Goal: Task Accomplishment & Management: Use online tool/utility

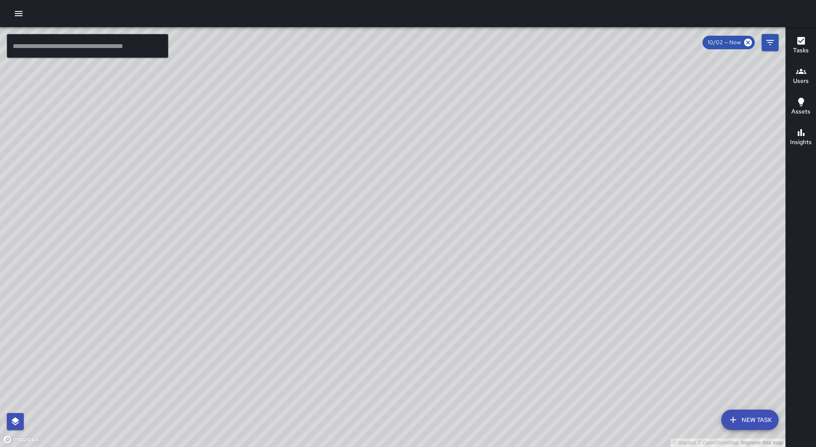
click at [16, 14] on icon "button" at bounding box center [19, 13] width 8 height 5
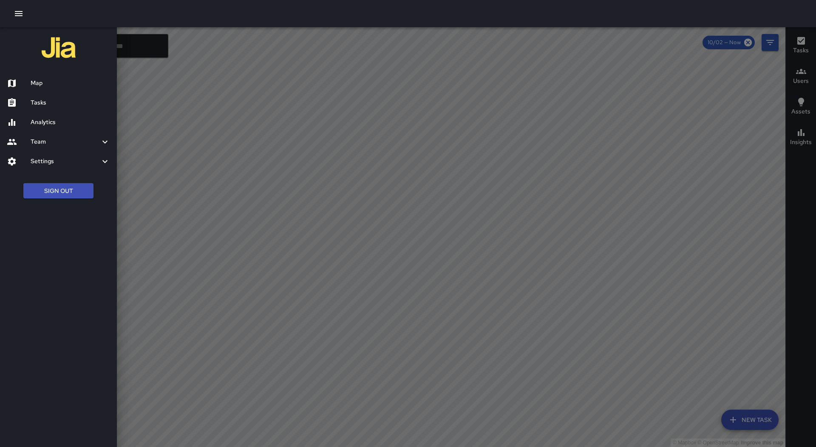
click at [60, 97] on div "Tasks" at bounding box center [58, 103] width 117 height 20
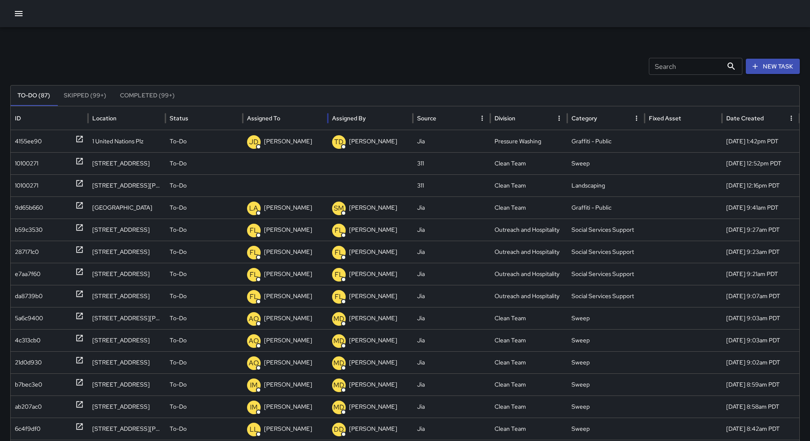
click at [281, 112] on div at bounding box center [281, 118] width 0 height 12
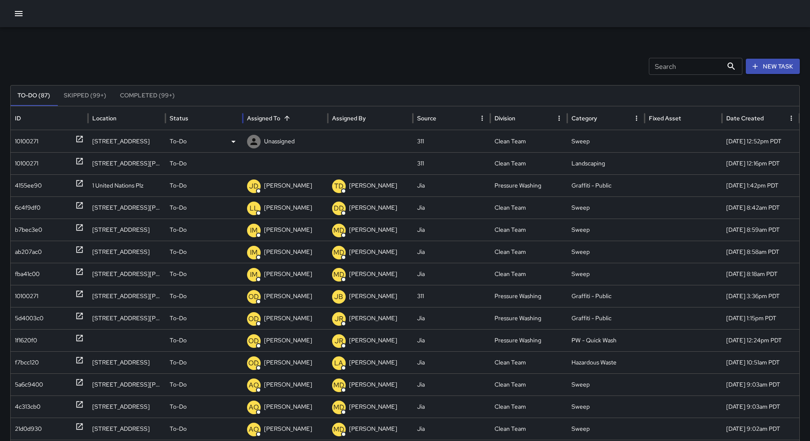
click at [27, 148] on div "10100271" at bounding box center [26, 142] width 23 height 22
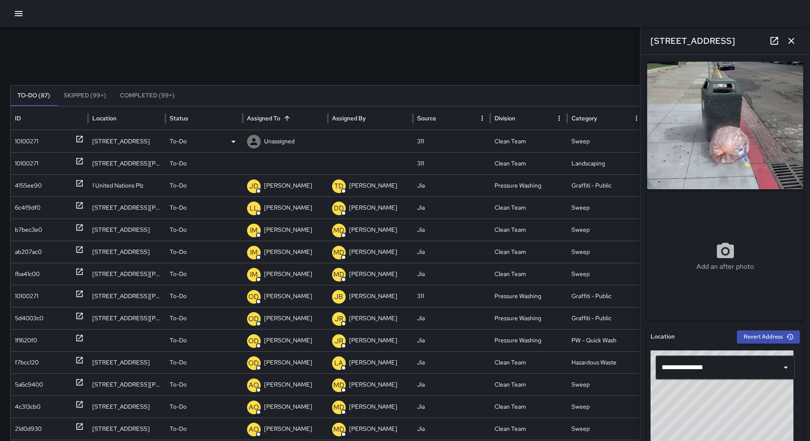
click at [222, 140] on div "To-Do" at bounding box center [204, 142] width 69 height 22
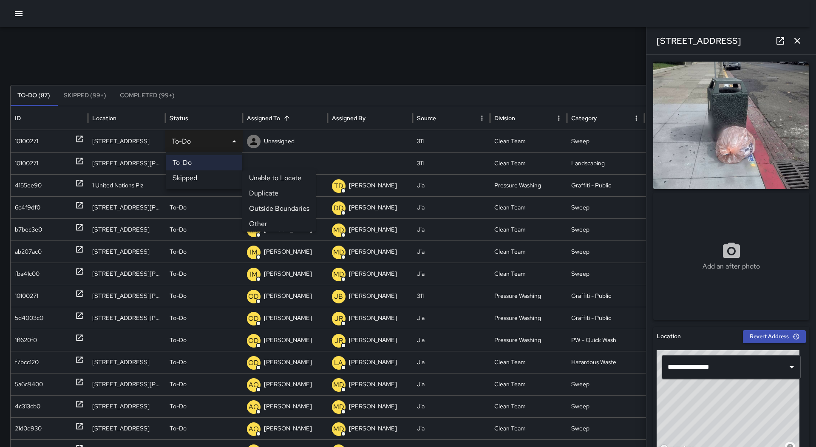
click at [268, 222] on li "Other" at bounding box center [279, 223] width 74 height 15
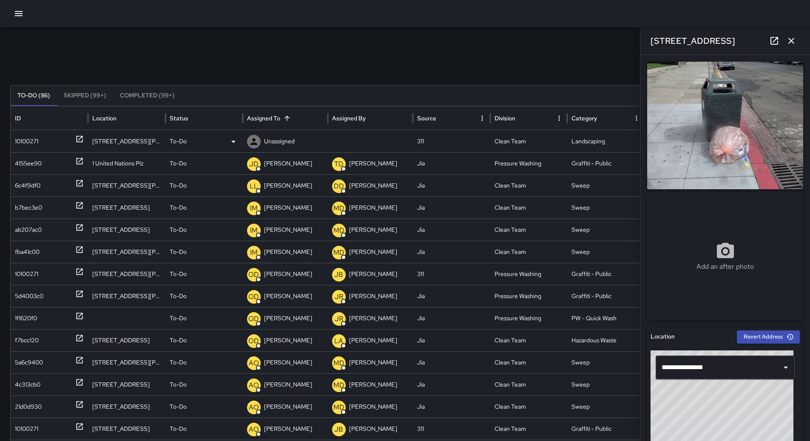
drag, startPoint x: 61, startPoint y: 139, endPoint x: 68, endPoint y: 137, distance: 7.8
click at [62, 138] on div "10100271" at bounding box center [49, 142] width 69 height 22
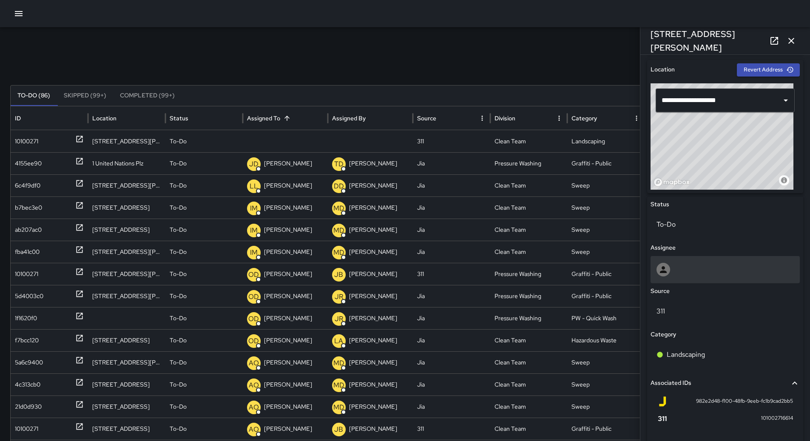
scroll to position [340, 0]
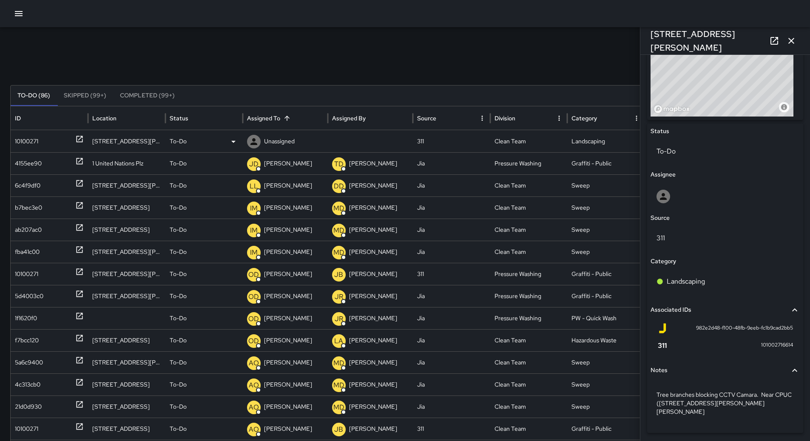
click at [30, 135] on div "10100271" at bounding box center [26, 142] width 23 height 22
click at [227, 144] on div "To-Do" at bounding box center [204, 142] width 69 height 22
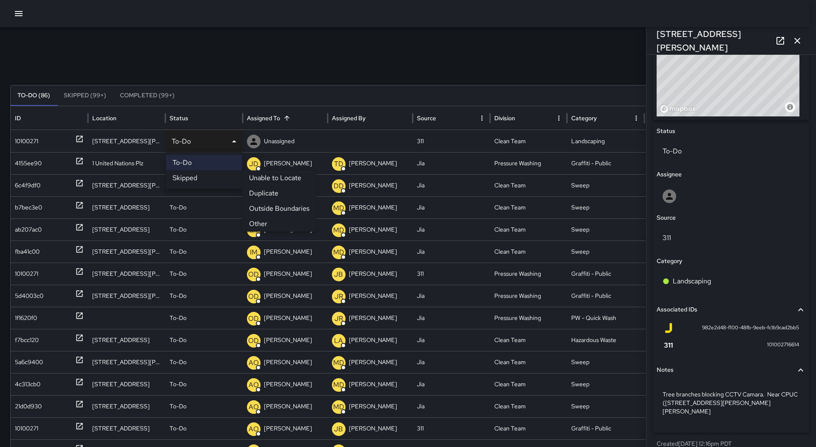
click at [216, 177] on li "Skipped" at bounding box center [204, 178] width 77 height 15
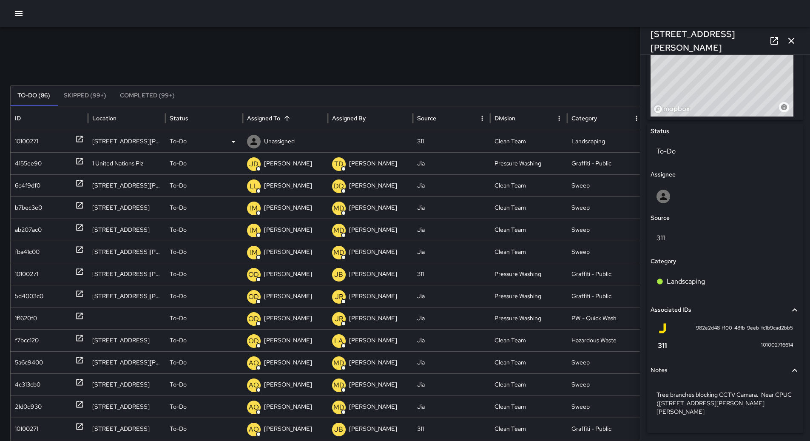
click at [220, 143] on div "To-Do" at bounding box center [204, 142] width 69 height 22
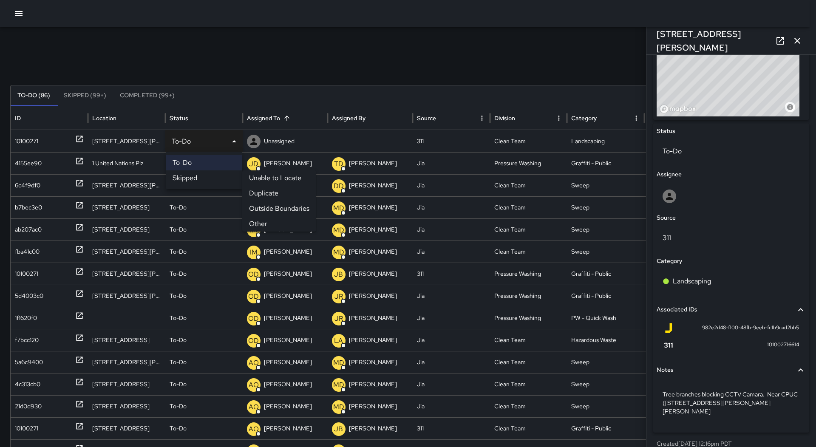
click at [265, 216] on li "Other" at bounding box center [279, 223] width 74 height 15
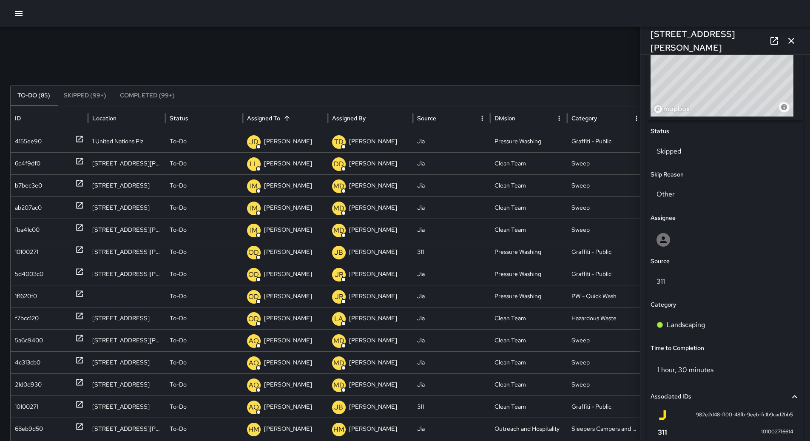
click at [787, 45] on icon "button" at bounding box center [791, 41] width 10 height 10
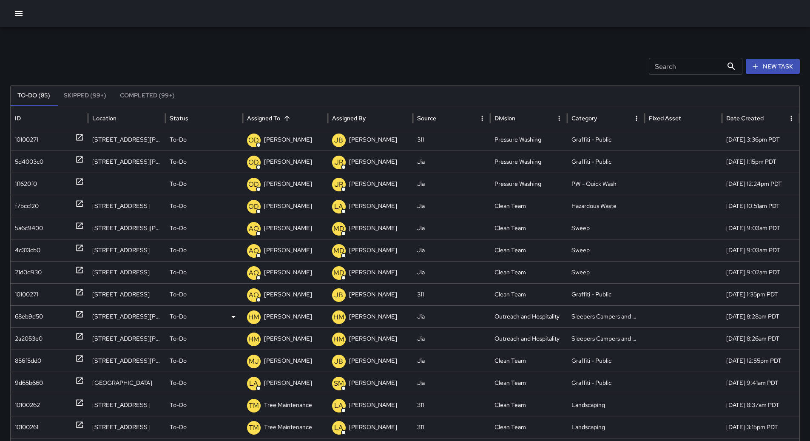
scroll to position [119, 0]
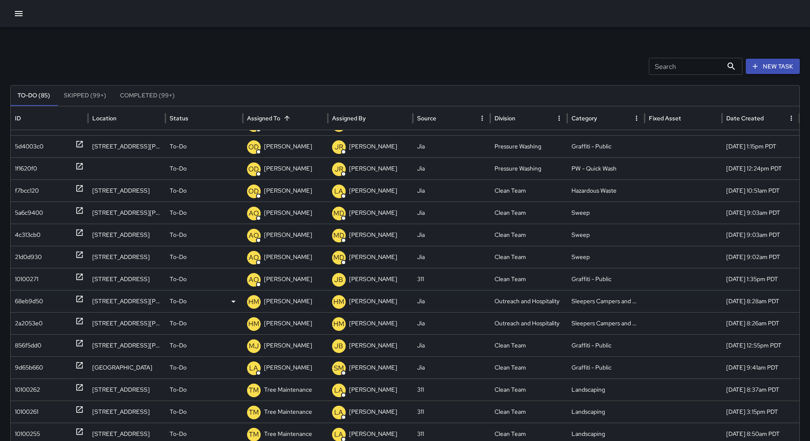
click at [28, 300] on div "68eb9d50" at bounding box center [29, 301] width 28 height 22
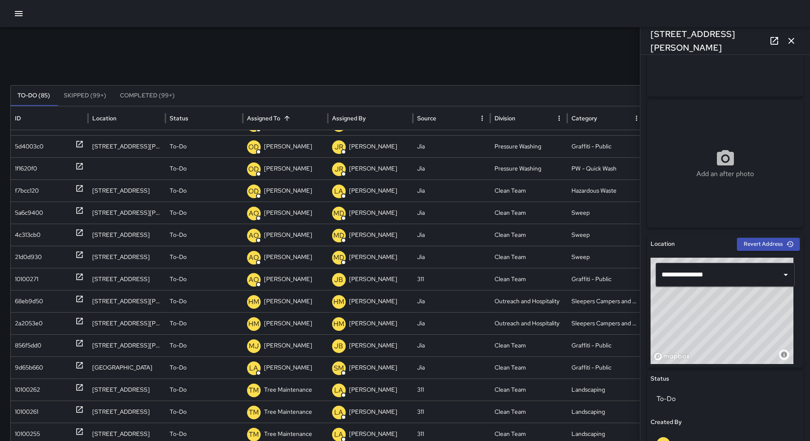
scroll to position [128, 0]
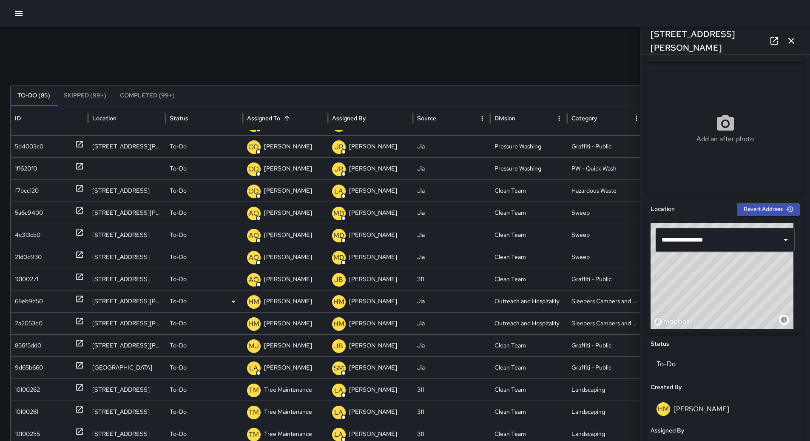
click at [36, 307] on div "68eb9d50" at bounding box center [29, 301] width 28 height 22
click at [289, 303] on p "[PERSON_NAME]" at bounding box center [288, 301] width 48 height 22
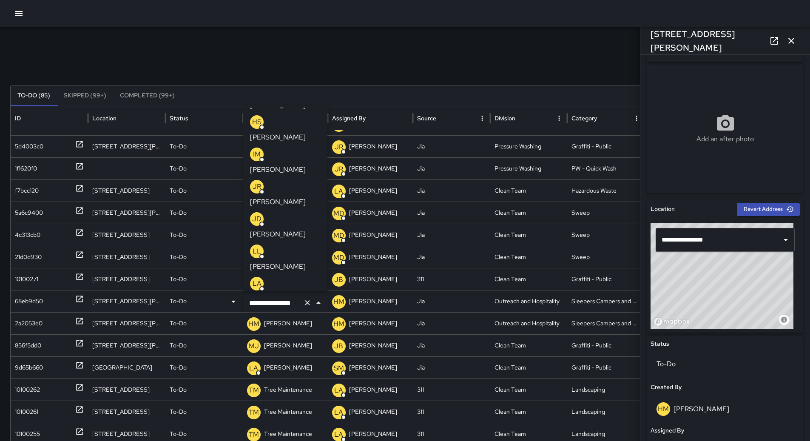
scroll to position [85, 0]
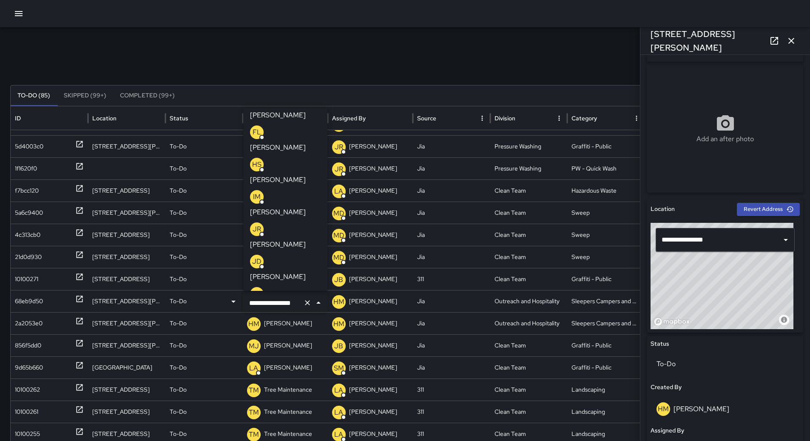
click at [111, 60] on div "Search Search New Task" at bounding box center [405, 66] width 790 height 17
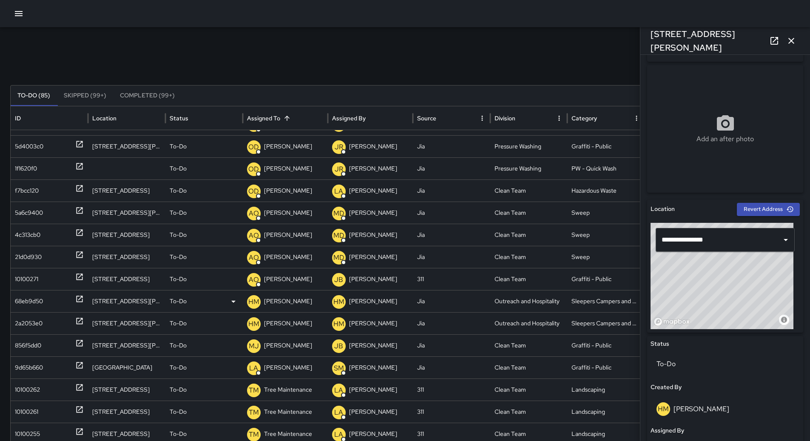
click at [15, 13] on icon "button" at bounding box center [19, 13] width 8 height 5
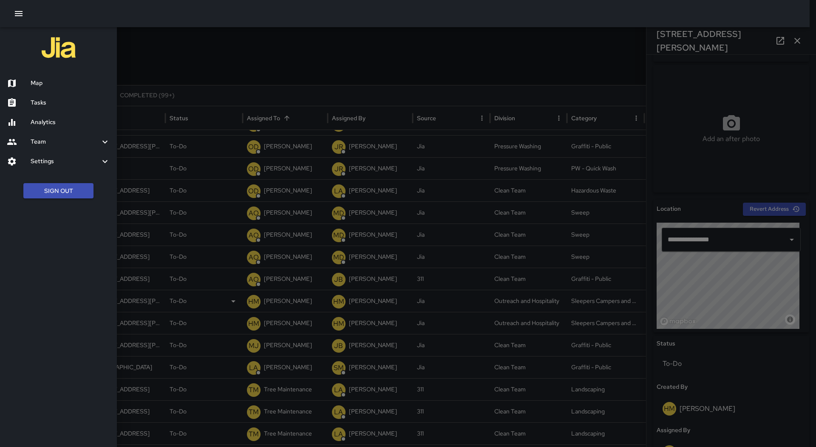
click at [50, 79] on h6 "Map" at bounding box center [71, 83] width 80 height 9
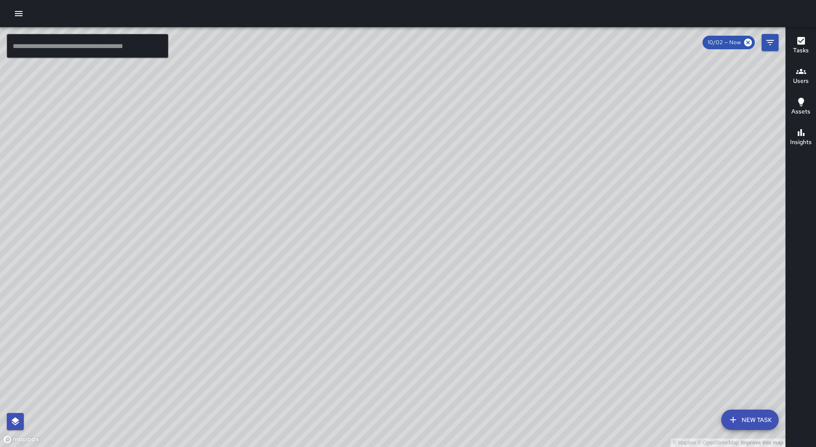
click at [10, 11] on button "button" at bounding box center [18, 13] width 17 height 17
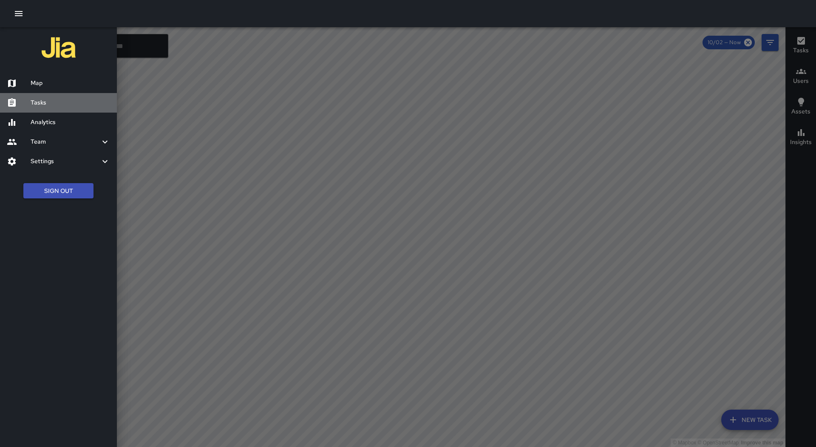
click at [62, 108] on div "Tasks" at bounding box center [58, 103] width 117 height 20
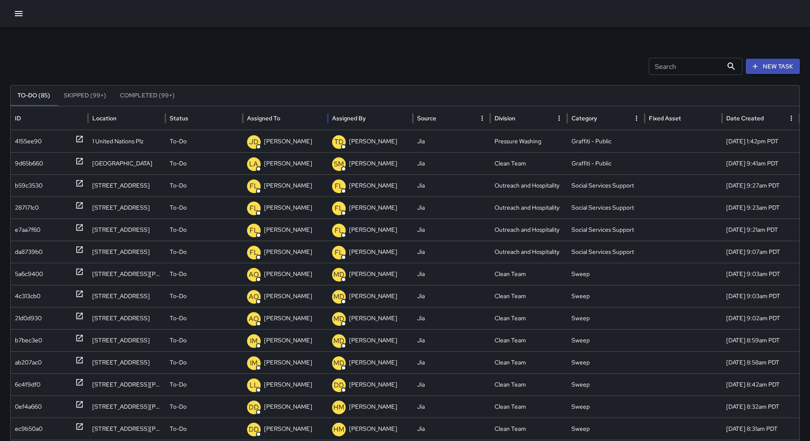
click at [314, 120] on div "Assigned To" at bounding box center [285, 117] width 77 height 23
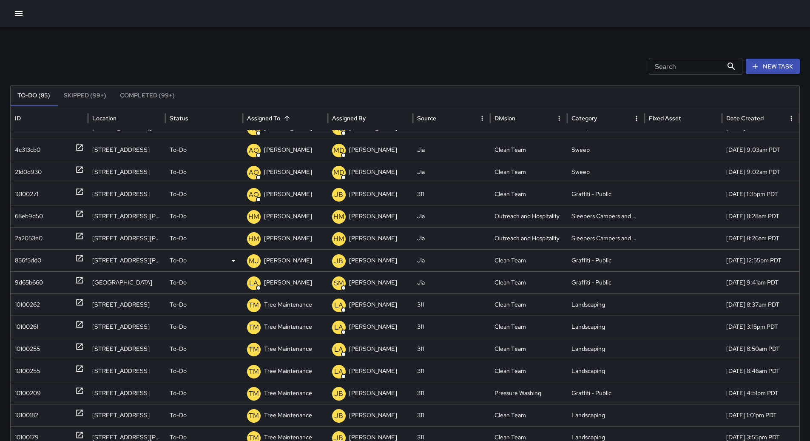
click at [19, 259] on div "856f5dd0" at bounding box center [28, 261] width 26 height 22
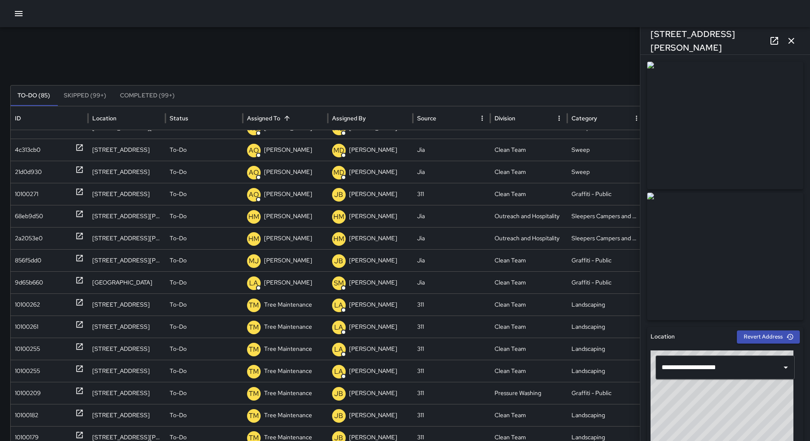
click at [13, 15] on button "button" at bounding box center [18, 13] width 17 height 17
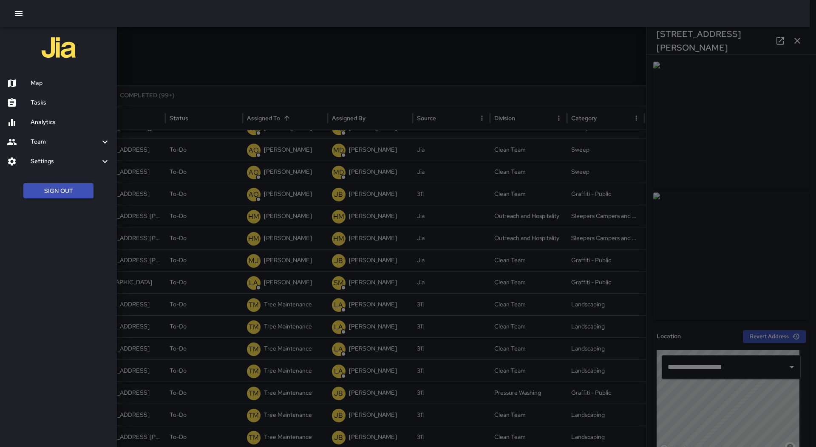
click at [40, 79] on h6 "Map" at bounding box center [71, 83] width 80 height 9
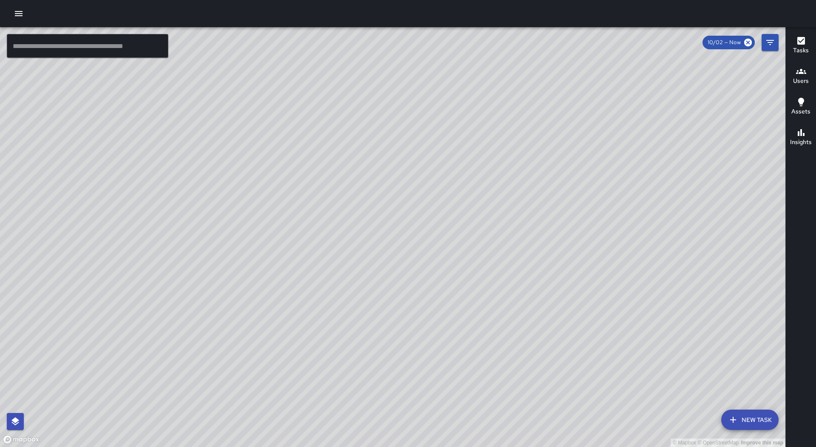
drag, startPoint x: 438, startPoint y: 273, endPoint x: 474, endPoint y: 207, distance: 74.8
click at [474, 207] on div "© Mapbox © OpenStreetMap Improve this map" at bounding box center [393, 237] width 786 height 420
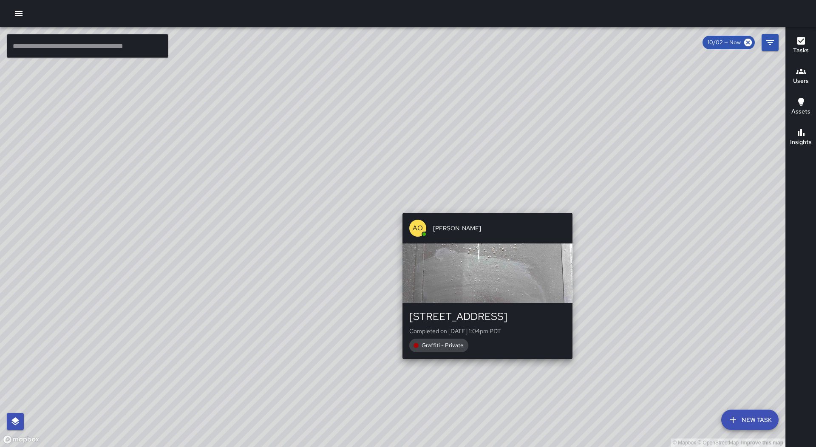
click at [486, 209] on div "© Mapbox © OpenStreetMap Improve this map AO [PERSON_NAME] [STREET_ADDRESS] Com…" at bounding box center [393, 237] width 786 height 420
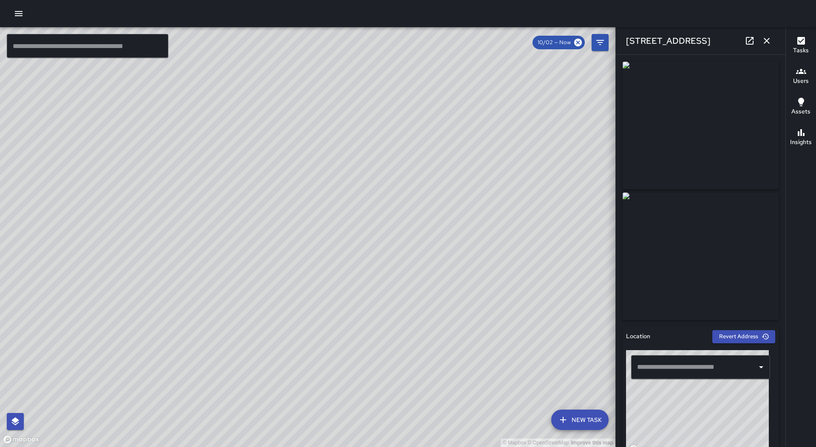
type input "**********"
click at [767, 38] on icon "button" at bounding box center [767, 41] width 10 height 10
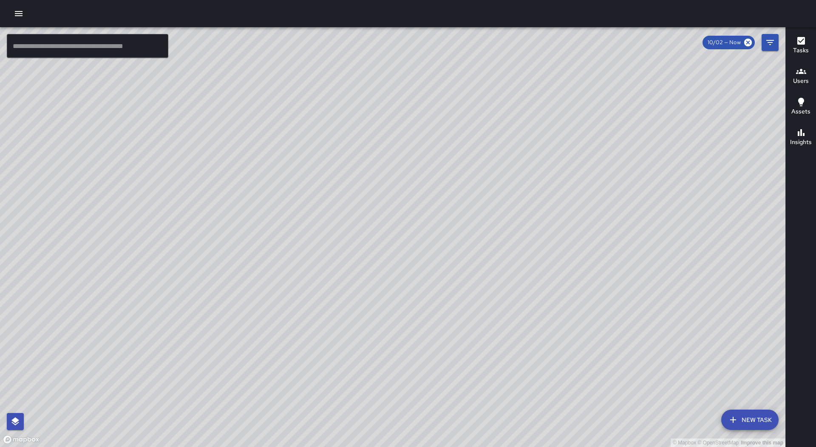
drag, startPoint x: 295, startPoint y: 271, endPoint x: 648, endPoint y: 166, distance: 368.4
click at [648, 166] on div "© Mapbox © OpenStreetMap Improve this map" at bounding box center [393, 237] width 786 height 420
drag, startPoint x: 290, startPoint y: 351, endPoint x: 374, endPoint y: 172, distance: 197.8
click at [374, 172] on div "© Mapbox © OpenStreetMap Improve this map" at bounding box center [393, 237] width 786 height 420
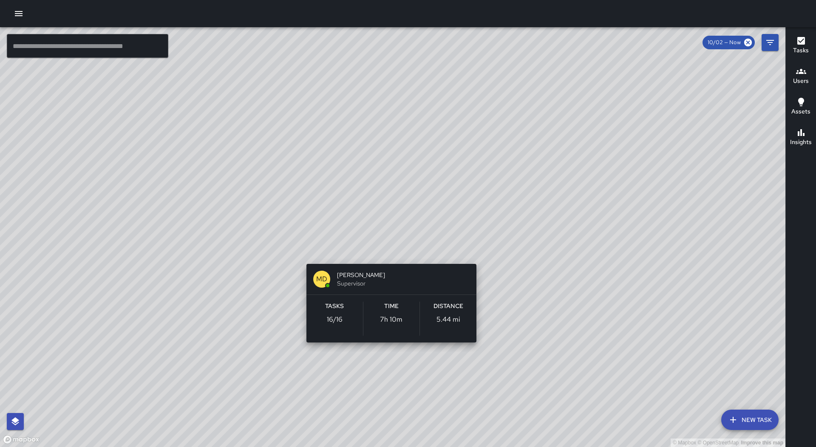
click at [393, 251] on div "© Mapbox © OpenStreetMap Improve this map MD [PERSON_NAME] Supervisor Tasks 16 …" at bounding box center [393, 237] width 786 height 420
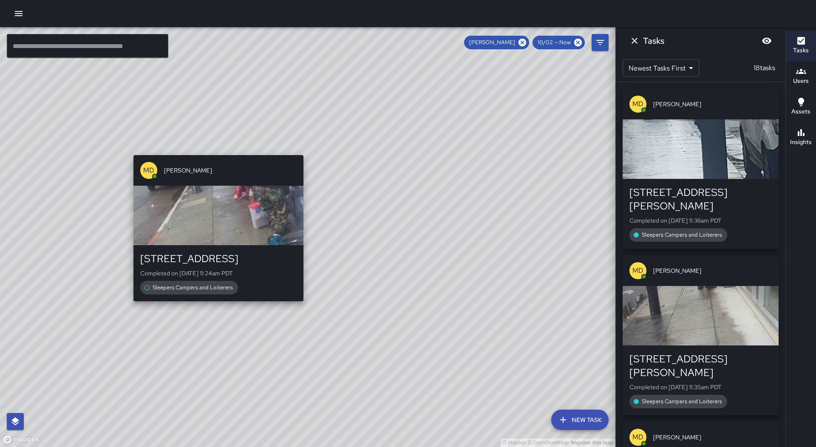
click at [213, 148] on div "© Mapbox © OpenStreetMap Improve this map MD [PERSON_NAME] [STREET_ADDRESS] Com…" at bounding box center [308, 237] width 616 height 420
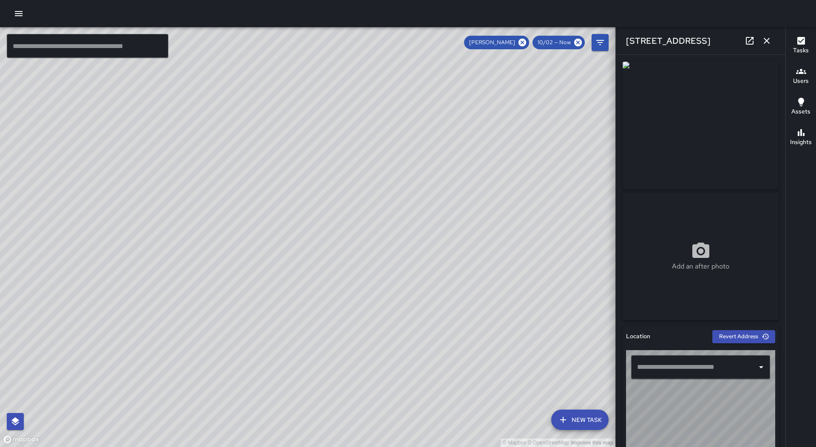
type input "**********"
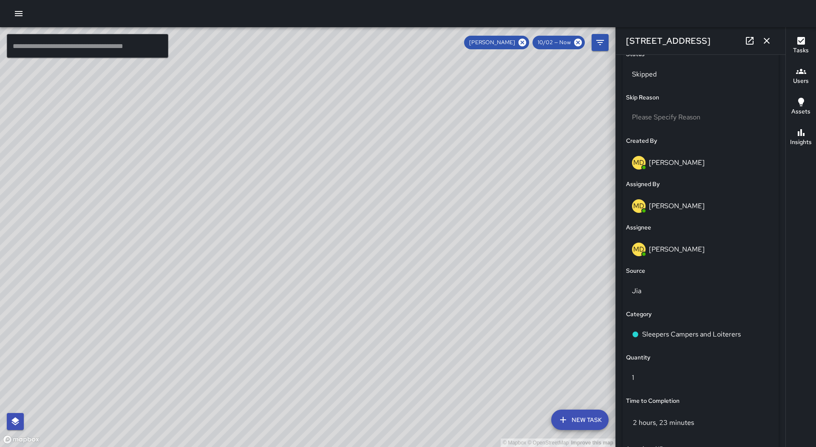
scroll to position [425, 0]
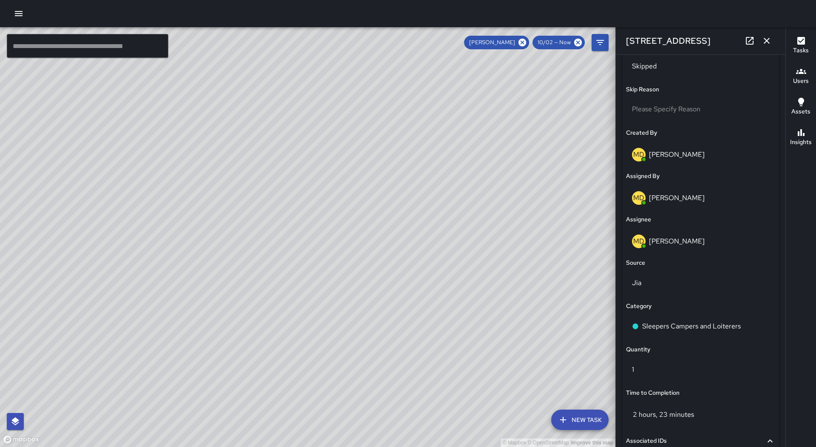
click at [769, 39] on icon "button" at bounding box center [767, 41] width 6 height 6
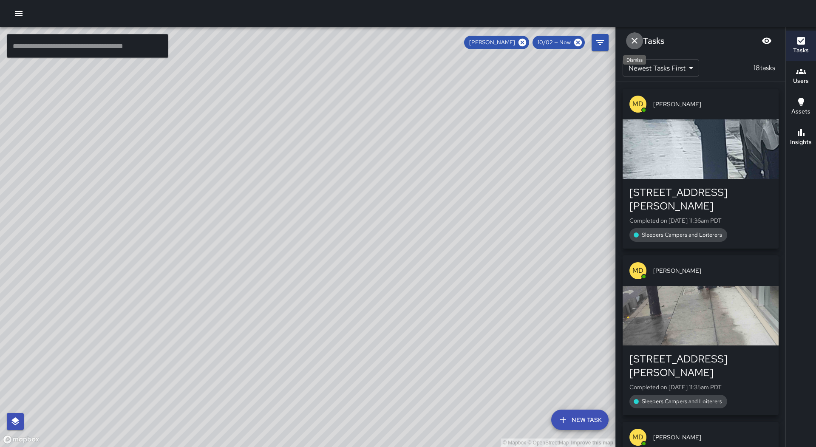
click at [635, 36] on icon "Dismiss" at bounding box center [635, 41] width 10 height 10
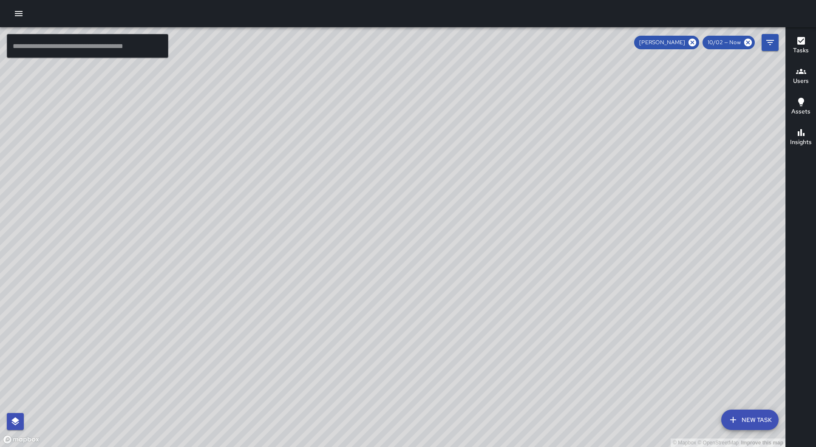
click at [693, 40] on icon at bounding box center [693, 43] width 8 height 8
drag, startPoint x: 729, startPoint y: 223, endPoint x: 524, endPoint y: 249, distance: 206.6
click at [524, 249] on div "© Mapbox © OpenStreetMap Improve this map" at bounding box center [393, 237] width 786 height 420
drag, startPoint x: 360, startPoint y: 285, endPoint x: 350, endPoint y: 287, distance: 10.8
click at [350, 292] on div "© Mapbox © OpenStreetMap Improve this map" at bounding box center [393, 237] width 786 height 420
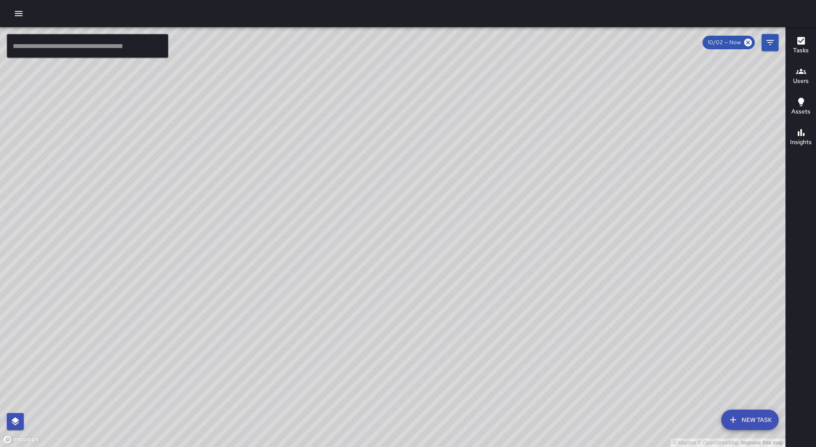
drag, startPoint x: 374, startPoint y: 376, endPoint x: 360, endPoint y: 133, distance: 243.7
click at [360, 133] on div "© Mapbox © OpenStreetMap Improve this map" at bounding box center [393, 237] width 786 height 420
click at [336, 213] on div "© Mapbox © OpenStreetMap Improve this map RM [PERSON_NAME] Ambassador Tasks 41 …" at bounding box center [393, 237] width 786 height 420
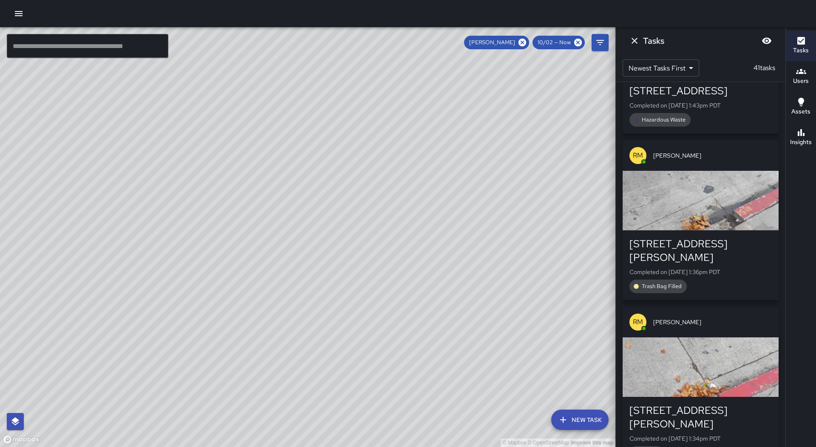
scroll to position [893, 0]
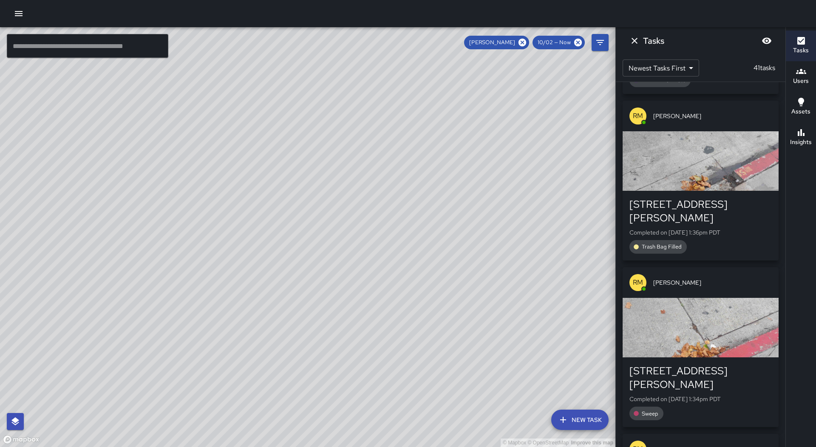
click at [685, 196] on div "[STREET_ADDRESS][PERSON_NAME] Completed on [DATE] 1:36pm PDT Trash Bag Filled" at bounding box center [701, 226] width 156 height 70
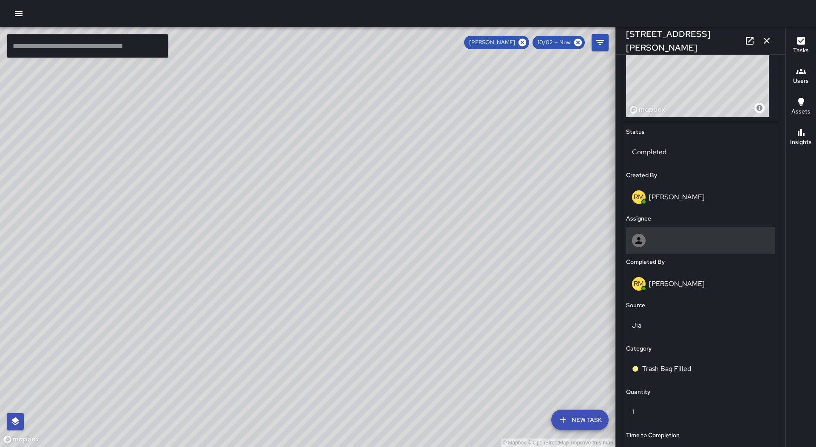
scroll to position [425, 0]
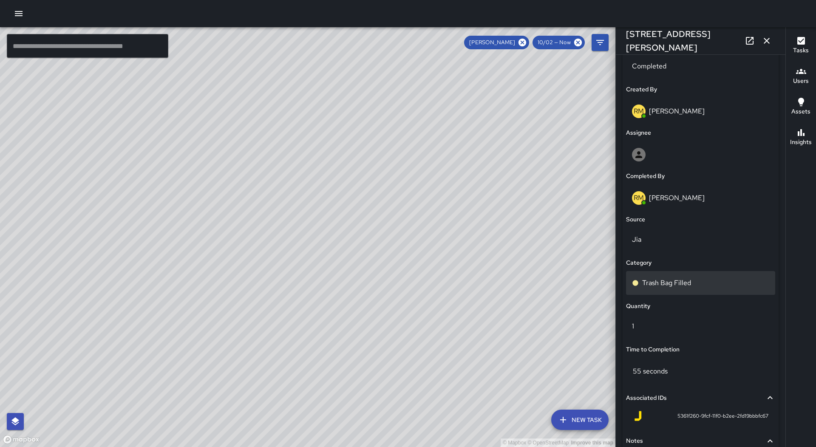
click at [705, 288] on div "Trash Bag Filled" at bounding box center [700, 283] width 137 height 10
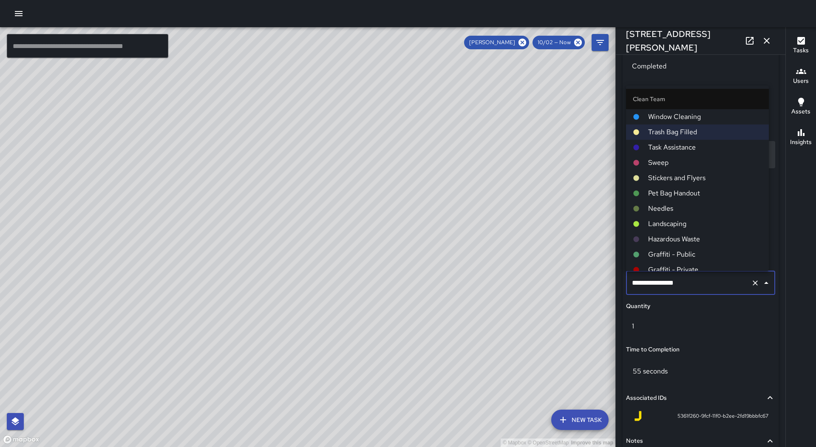
click at [673, 165] on span "Sweep" at bounding box center [706, 163] width 114 height 10
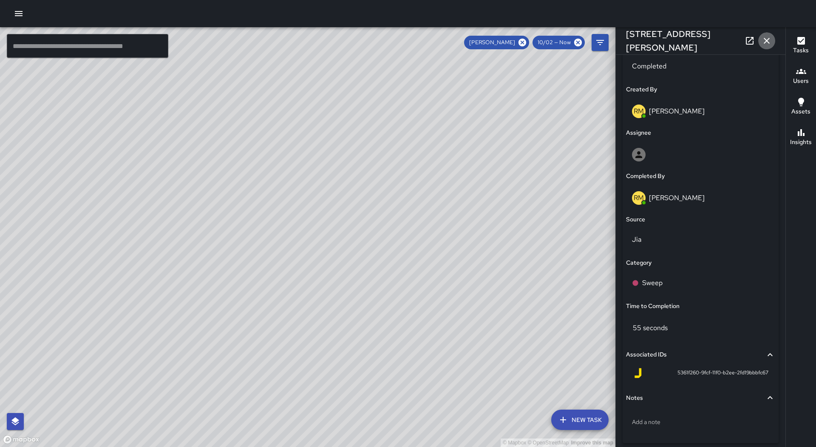
click at [766, 38] on icon "button" at bounding box center [767, 41] width 10 height 10
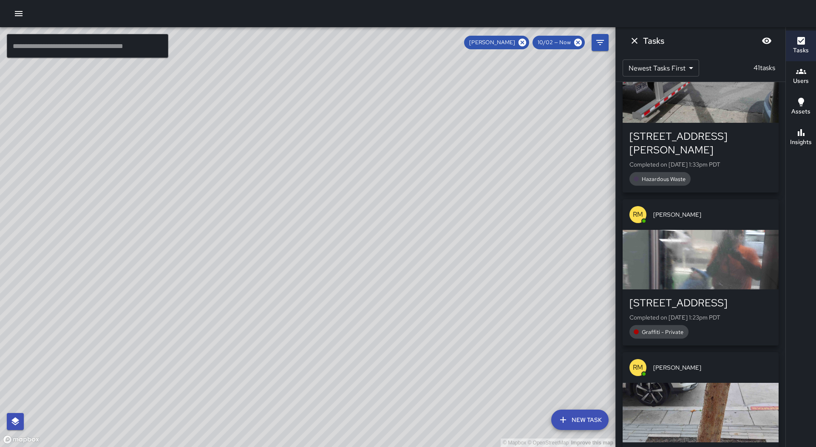
scroll to position [1329, 0]
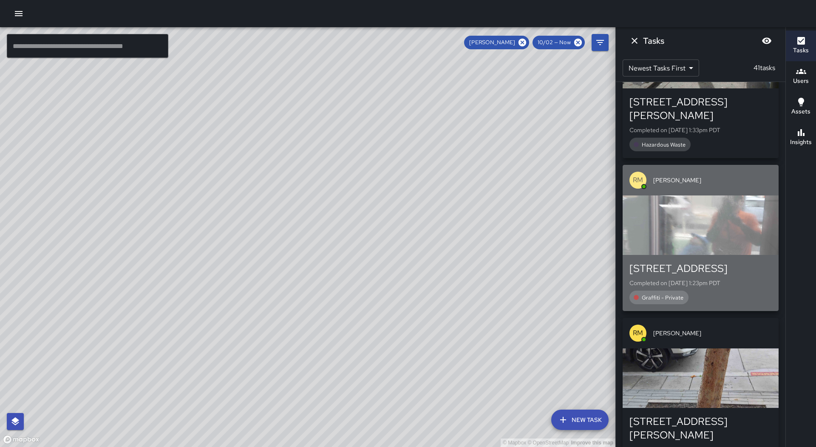
click at [701, 196] on div "button" at bounding box center [701, 226] width 156 height 60
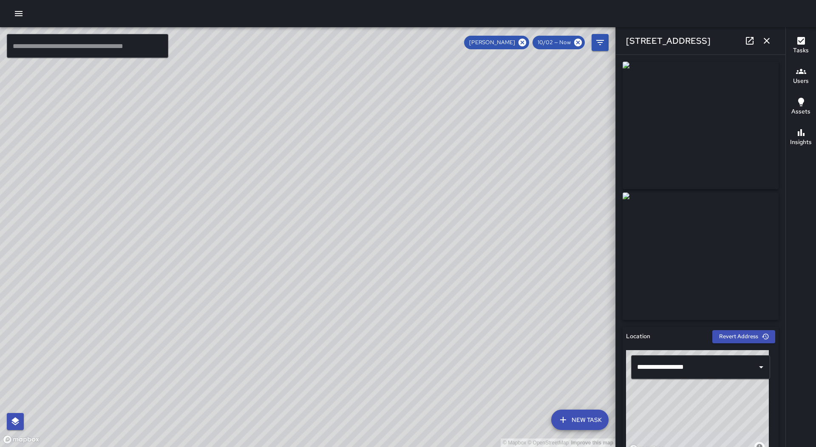
click at [770, 40] on icon "button" at bounding box center [767, 41] width 10 height 10
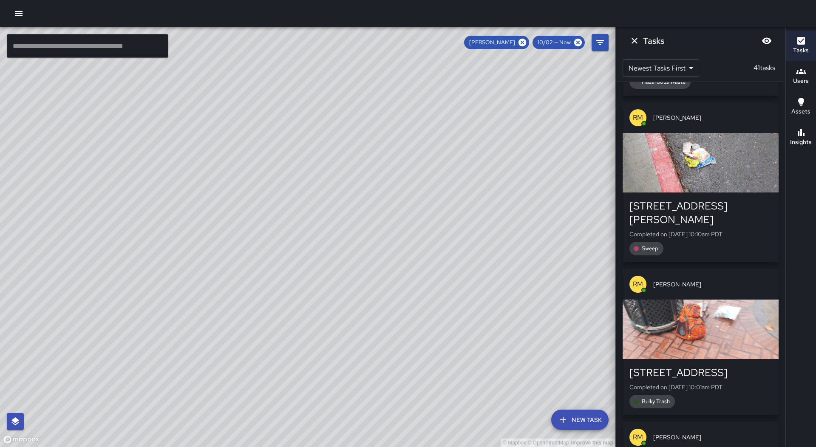
scroll to position [2974, 0]
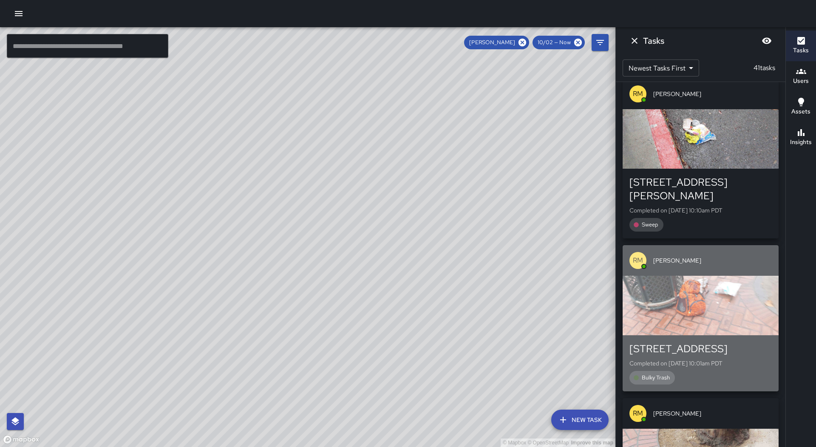
click at [701, 276] on div "button" at bounding box center [701, 306] width 156 height 60
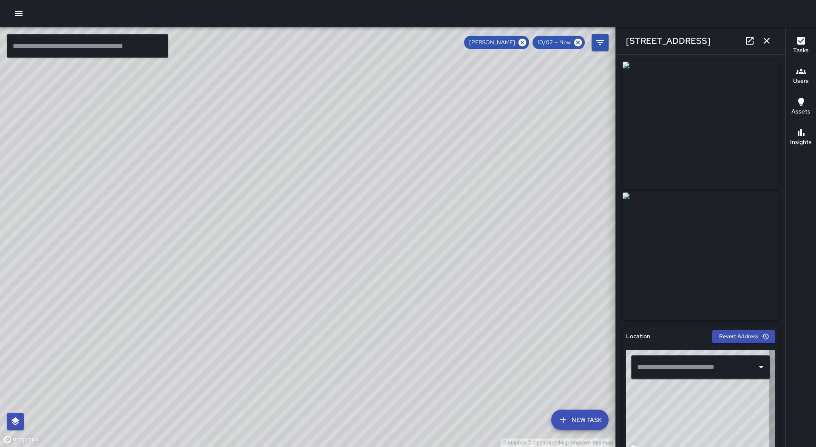
type input "**********"
click at [768, 41] on icon "button" at bounding box center [767, 41] width 6 height 6
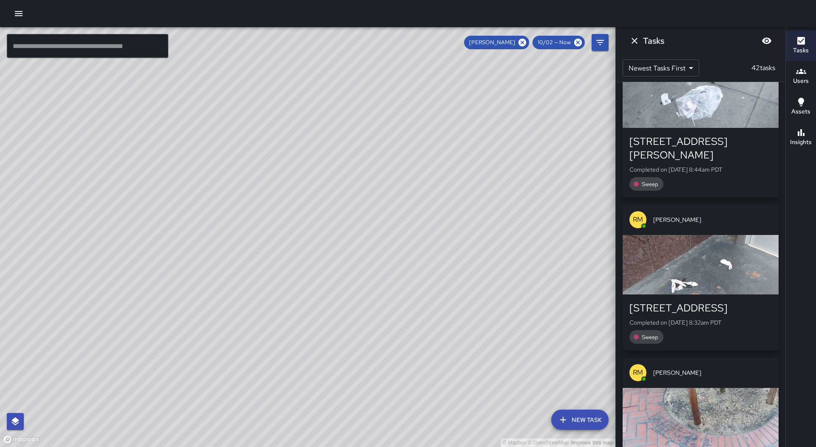
scroll to position [6045, 0]
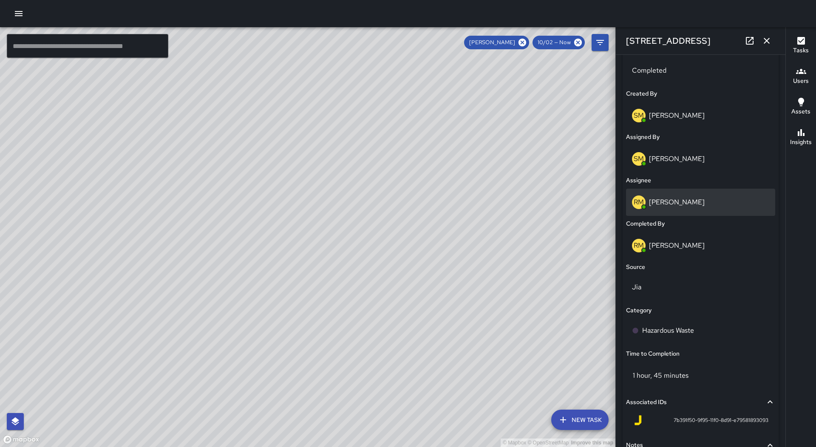
scroll to position [468, 0]
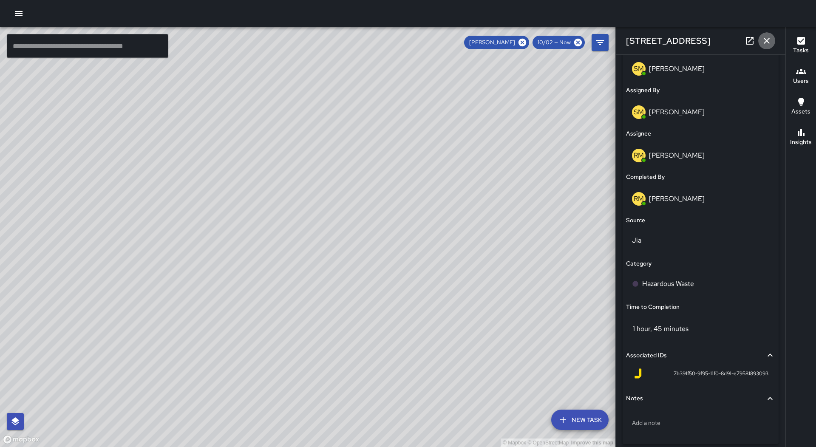
click at [766, 42] on icon "button" at bounding box center [767, 41] width 6 height 6
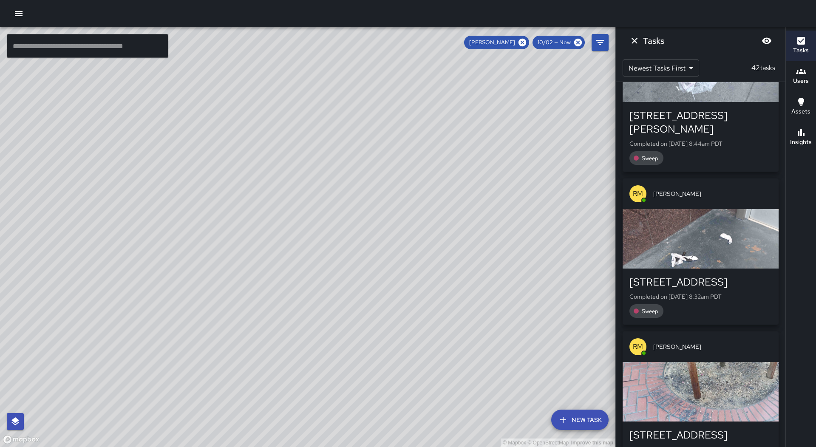
click at [643, 45] on div "Tasks" at bounding box center [701, 40] width 170 height 27
click at [637, 44] on icon "Dismiss" at bounding box center [635, 41] width 10 height 10
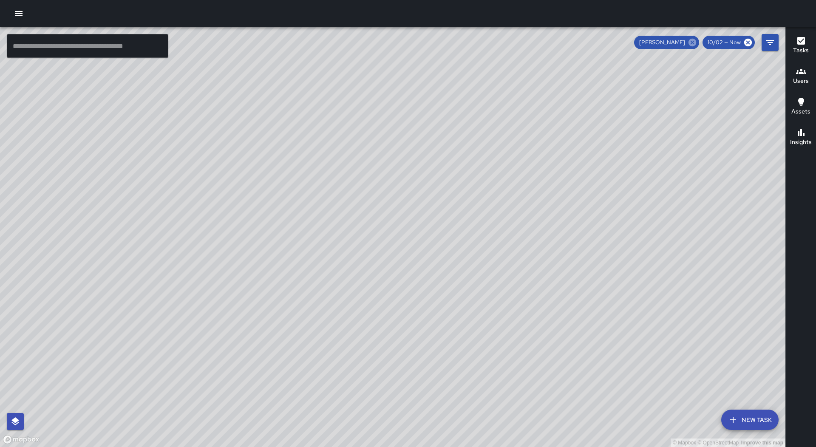
click at [690, 43] on icon at bounding box center [693, 43] width 8 height 8
drag, startPoint x: 594, startPoint y: 187, endPoint x: 572, endPoint y: 193, distance: 22.8
click at [626, 173] on div "© Mapbox © OpenStreetMap Improve this map" at bounding box center [393, 237] width 786 height 420
click at [390, 229] on div "© Mapbox © OpenStreetMap Improve this map IM [PERSON_NAME] Ambassador Tasks 46 …" at bounding box center [393, 237] width 786 height 420
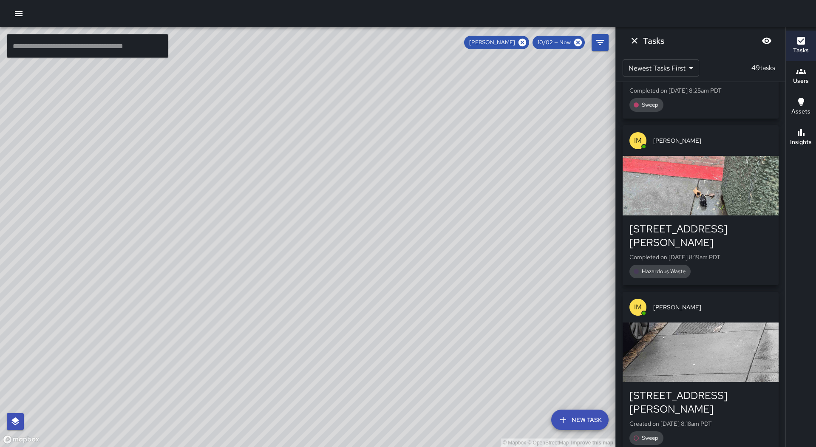
scroll to position [7144, 0]
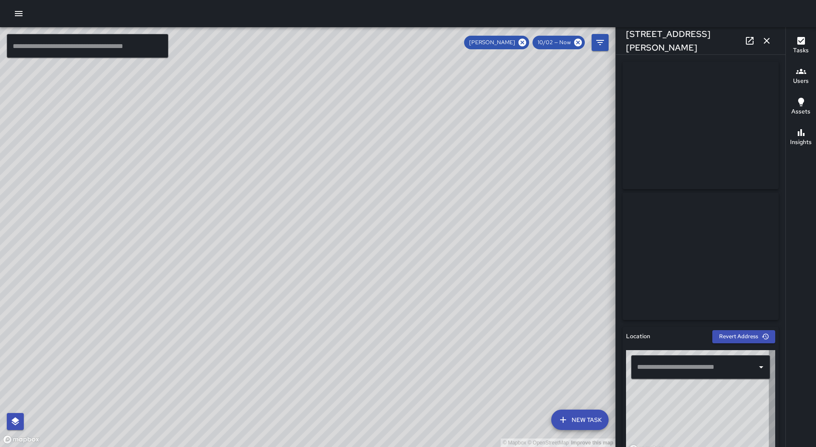
type input "**********"
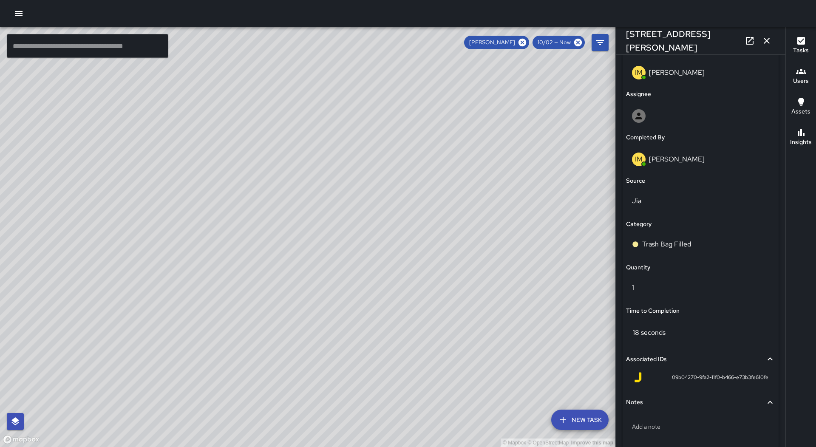
scroll to position [468, 0]
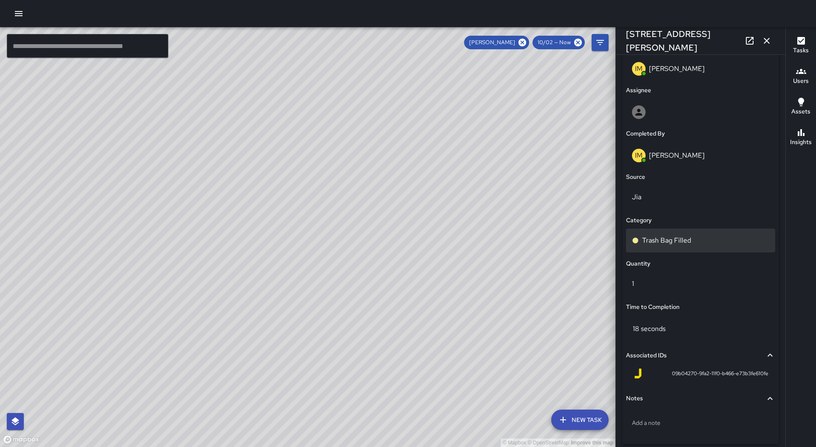
click at [680, 246] on div "Trash Bag Filled" at bounding box center [700, 241] width 149 height 24
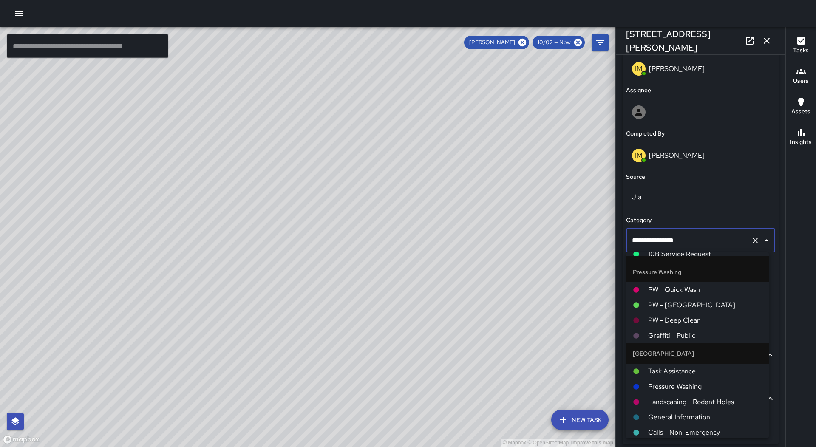
scroll to position [638, 0]
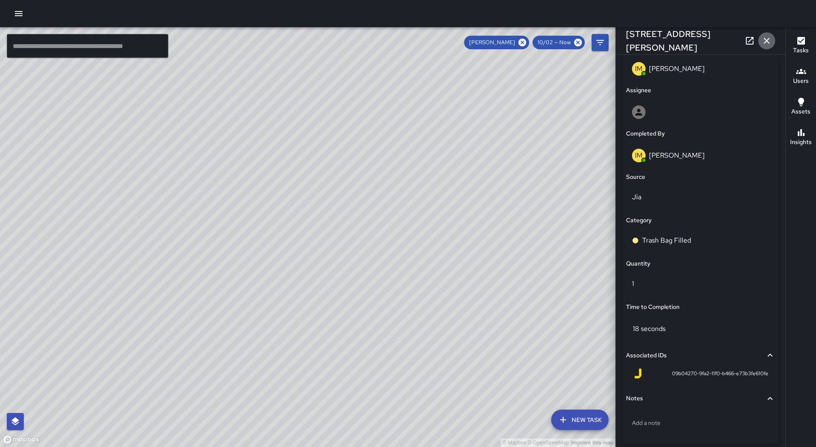
drag, startPoint x: 772, startPoint y: 41, endPoint x: 768, endPoint y: 44, distance: 5.3
click at [772, 42] on button "button" at bounding box center [767, 40] width 17 height 17
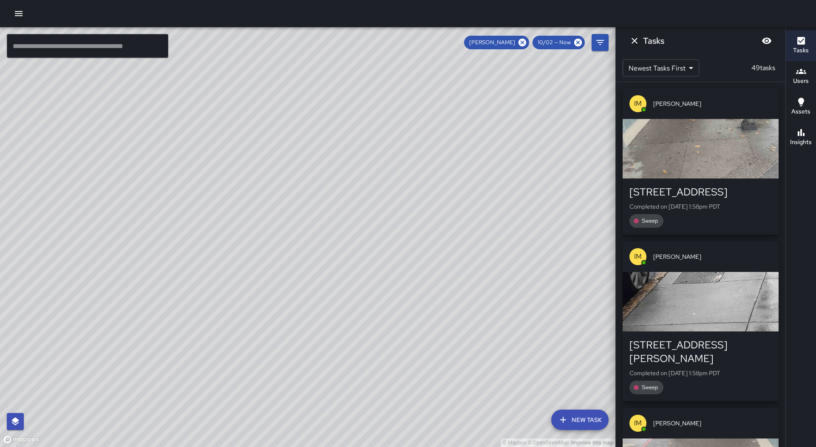
scroll to position [0, 0]
click at [635, 40] on icon "Dismiss" at bounding box center [635, 41] width 6 height 6
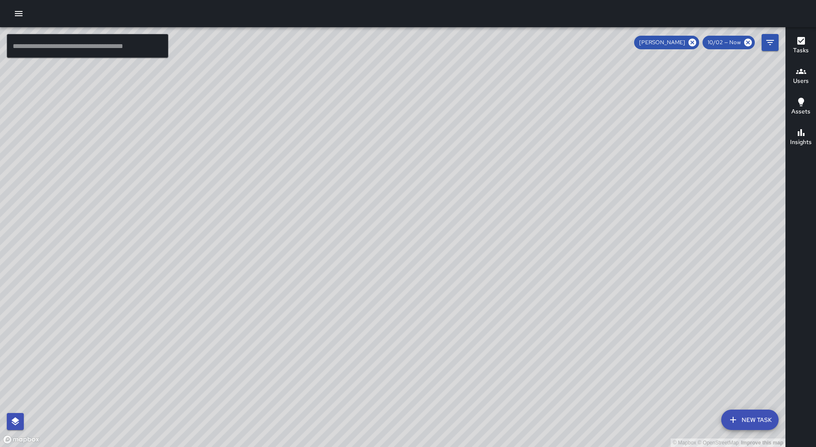
drag, startPoint x: 692, startPoint y: 38, endPoint x: 145, endPoint y: 54, distance: 547.1
click at [693, 38] on icon at bounding box center [692, 42] width 9 height 9
